Goal: Information Seeking & Learning: Check status

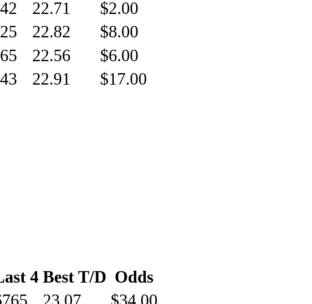
scroll to position [1000, 0]
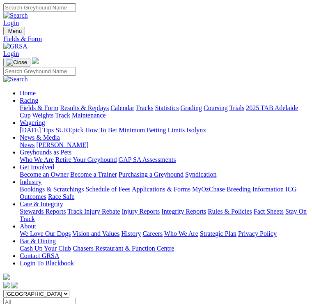
click at [7, 33] on img "Toggle navigation" at bounding box center [7, 33] width 0 height 0
click at [85, 111] on link "Results & Replays" at bounding box center [84, 107] width 49 height 7
